Goal: Navigation & Orientation: Go to known website

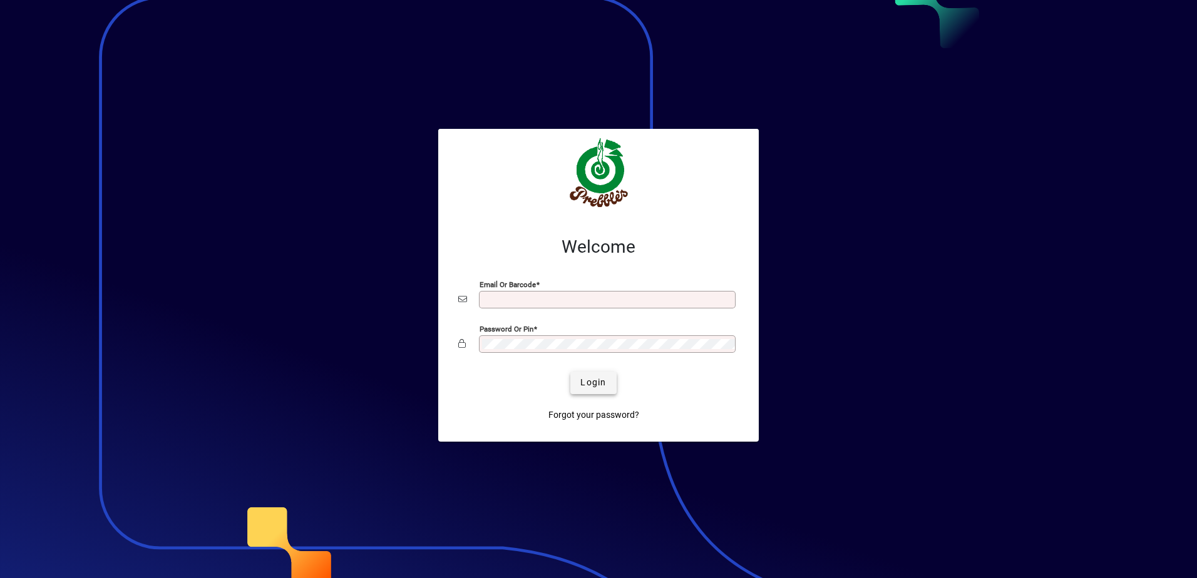
type input "**********"
click at [608, 390] on span "submit" at bounding box center [593, 383] width 46 height 30
